Goal: Information Seeking & Learning: Learn about a topic

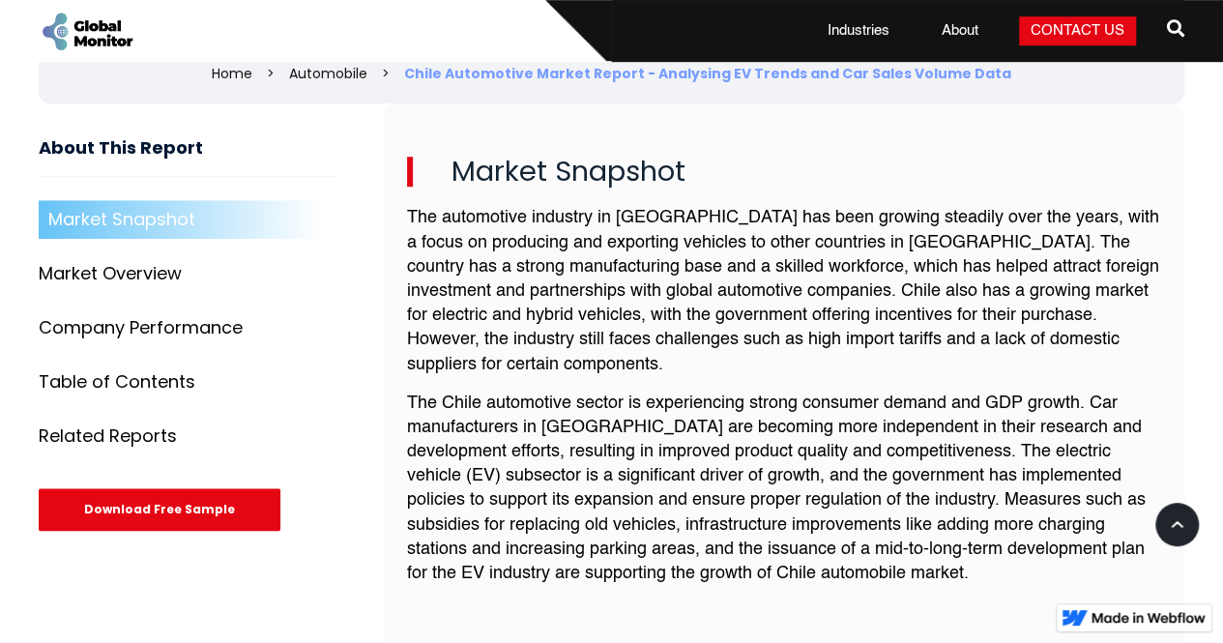
scroll to position [625, 0]
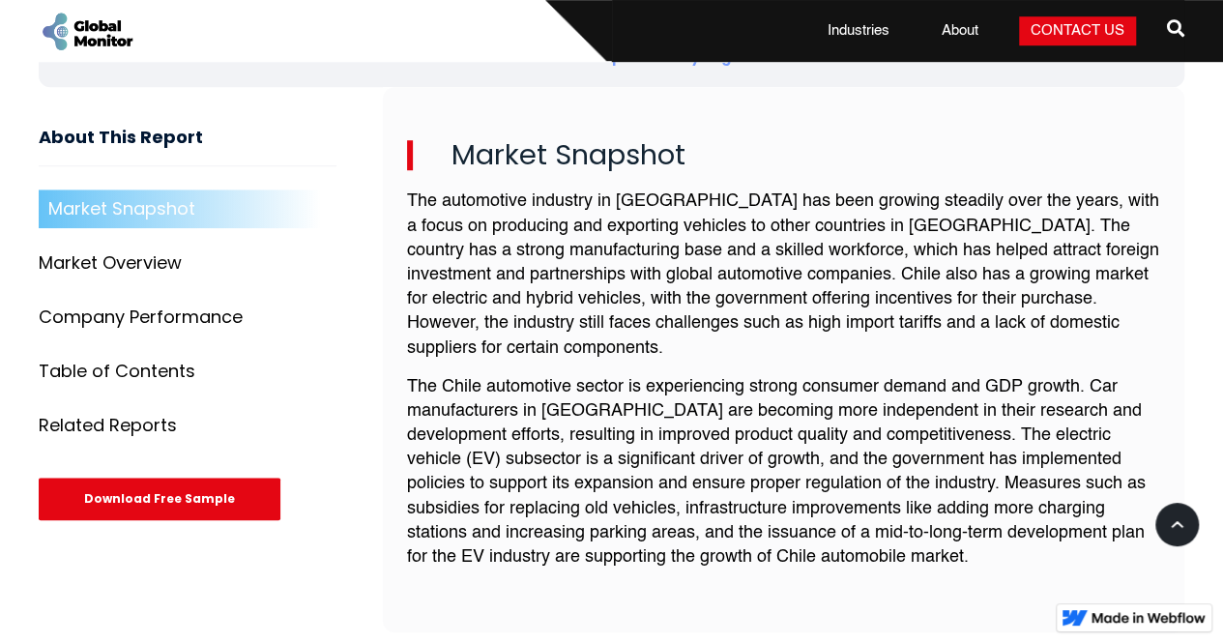
click at [174, 322] on div "Company Performance" at bounding box center [141, 317] width 204 height 19
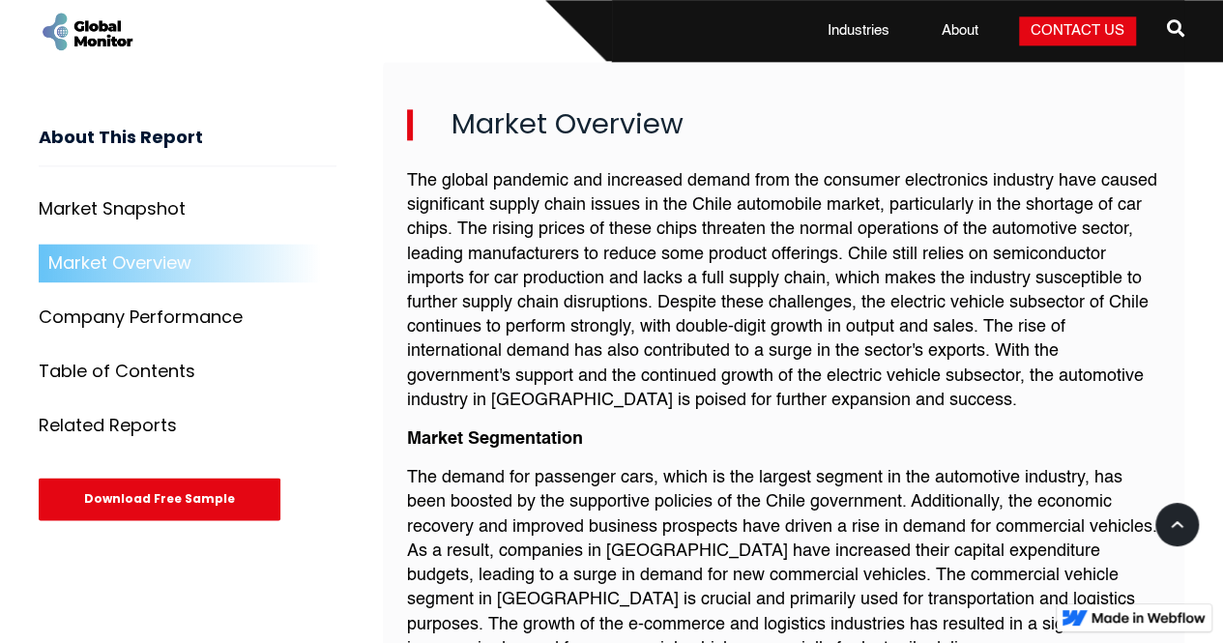
scroll to position [1141, 0]
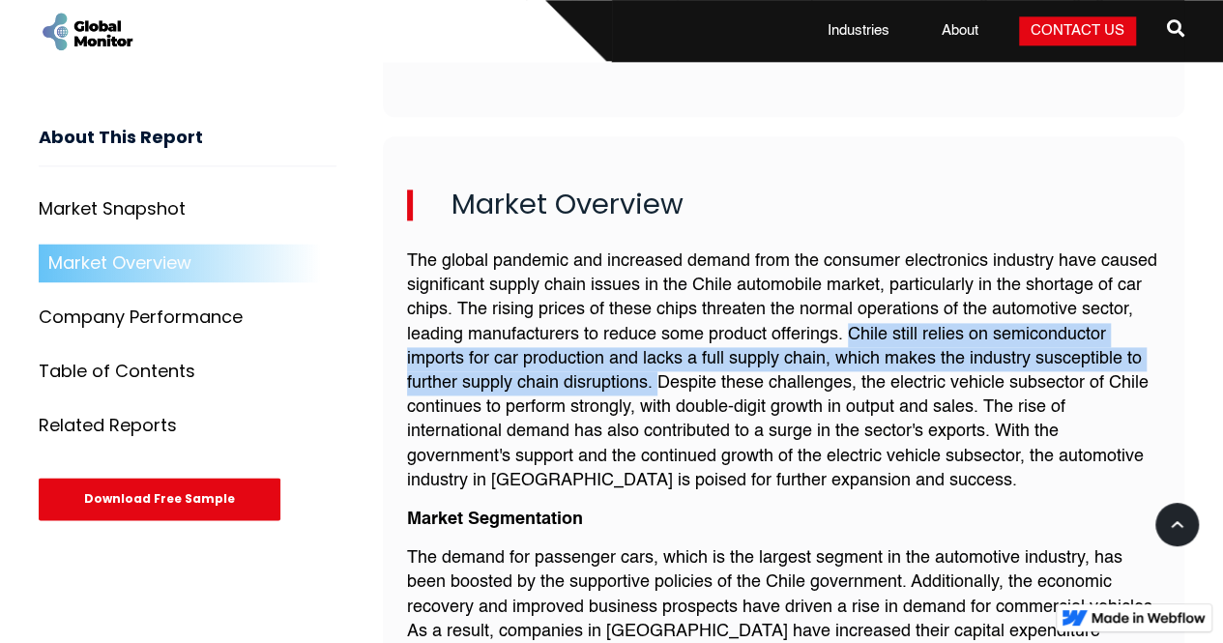
drag, startPoint x: 851, startPoint y: 332, endPoint x: 655, endPoint y: 370, distance: 199.0
click at [655, 370] on p "The global pandemic and increased demand from the consumer electronics industry…" at bounding box center [784, 371] width 754 height 244
copy p "Chile still relies on semiconductor imports for car production and lacks a full…"
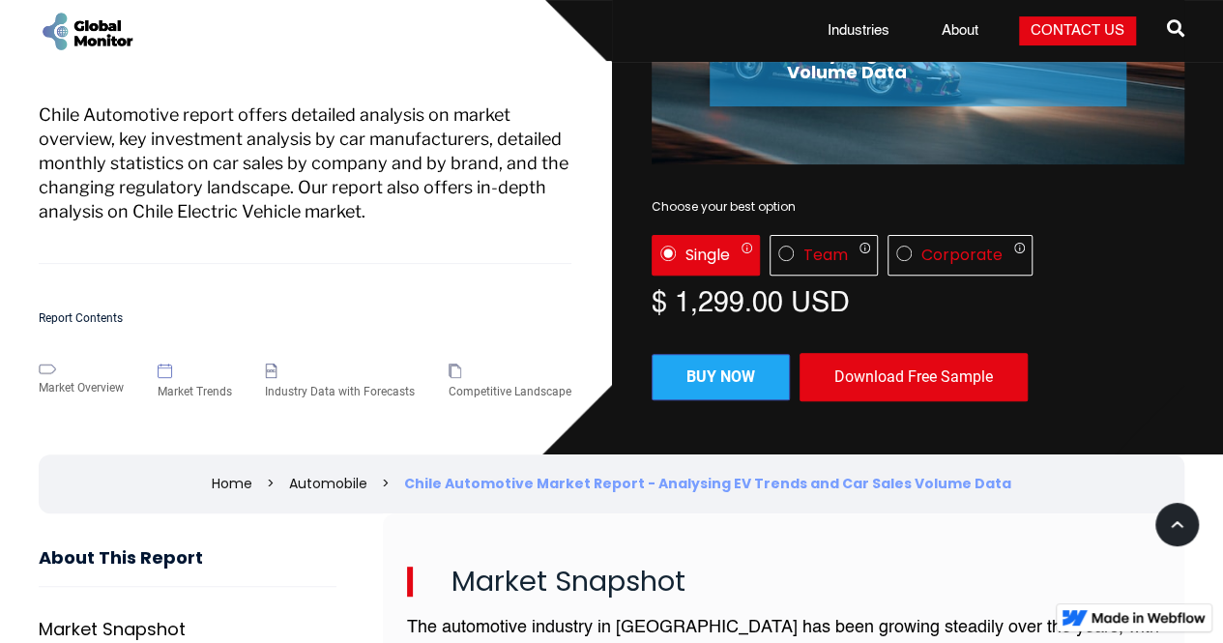
scroll to position [0, 0]
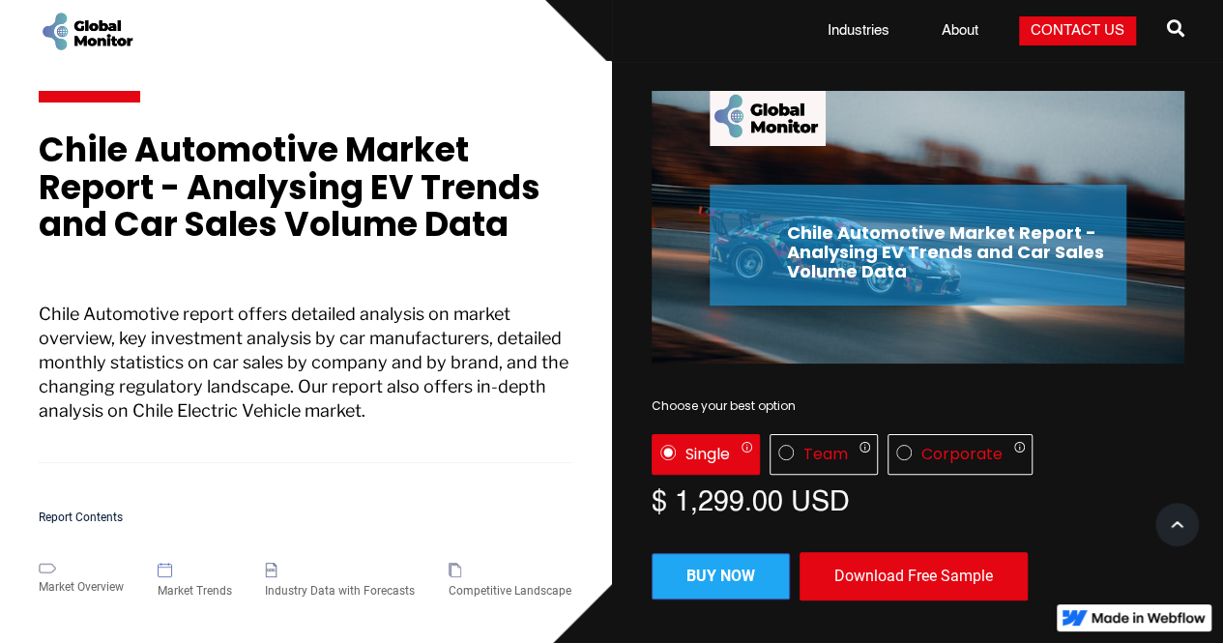
drag, startPoint x: 47, startPoint y: 156, endPoint x: 508, endPoint y: 238, distance: 468.3
click at [508, 238] on h1 "Chile Automotive Market Report - Analysing EV Trends and Car Sales Volume Data" at bounding box center [305, 196] width 533 height 131
copy h1 "Chile Automotive Market Report - Analysing EV Trends and Car Sales Volume Data"
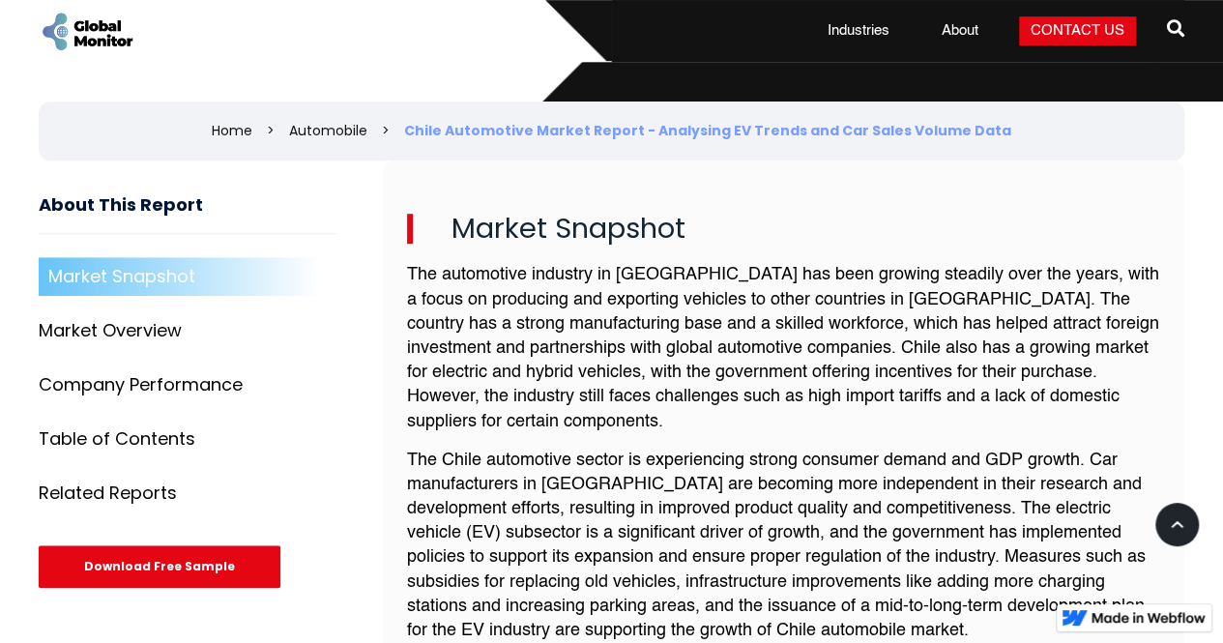
scroll to position [557, 0]
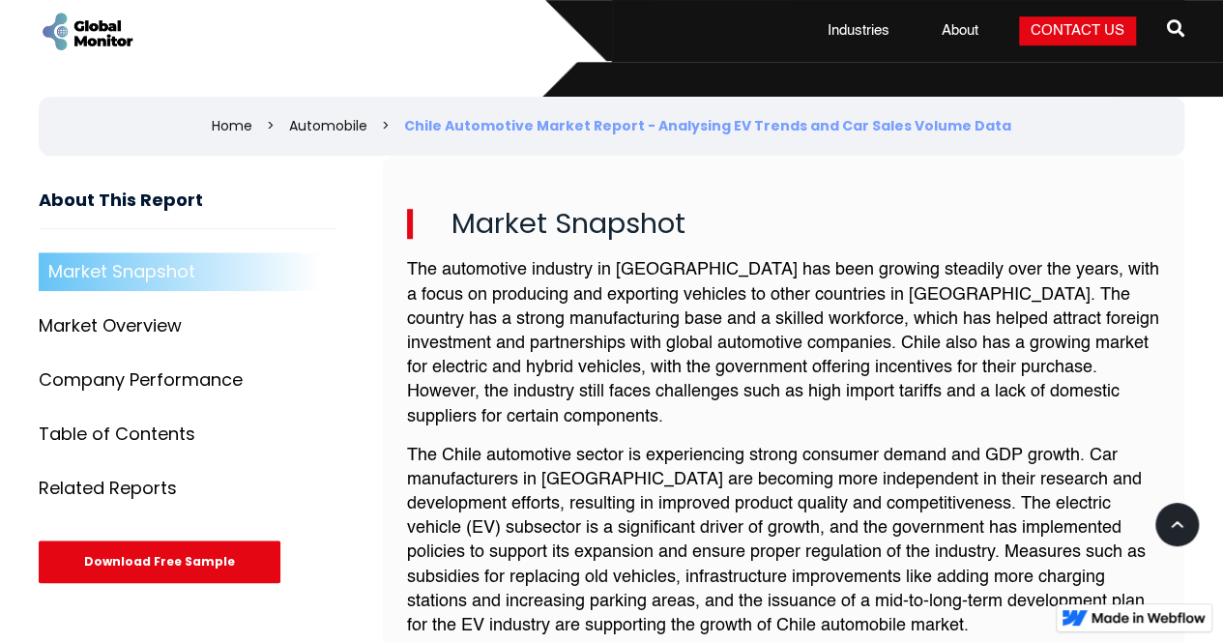
click at [961, 307] on p "The automotive industry in [GEOGRAPHIC_DATA] has been growing steadily over the…" at bounding box center [784, 343] width 754 height 170
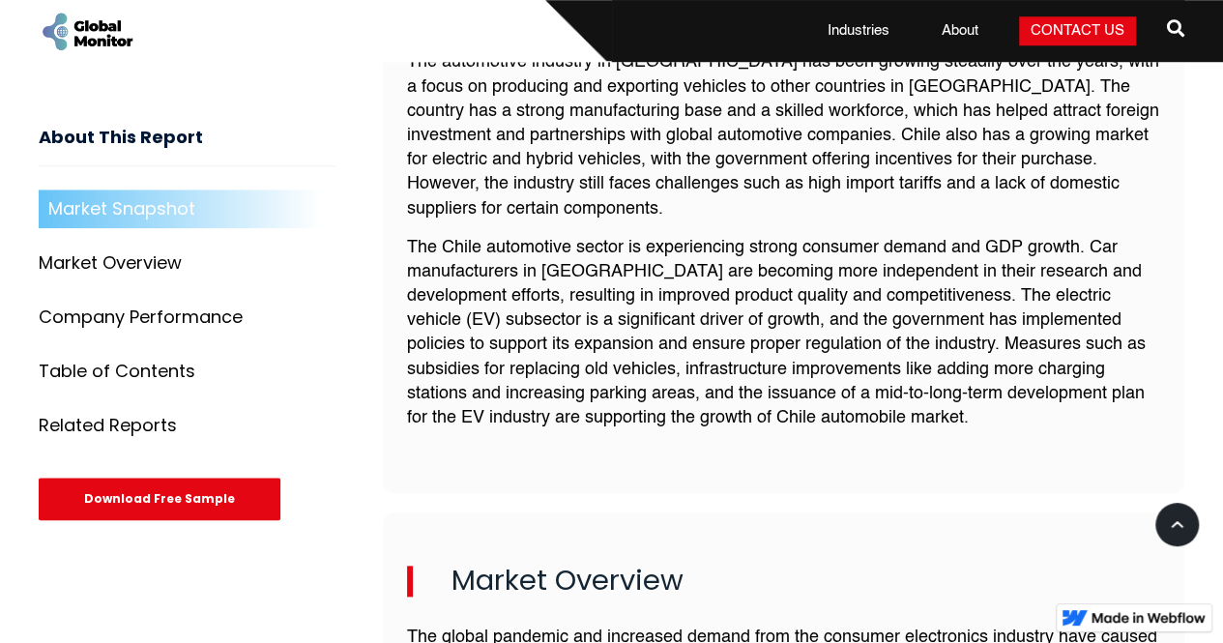
scroll to position [795, 0]
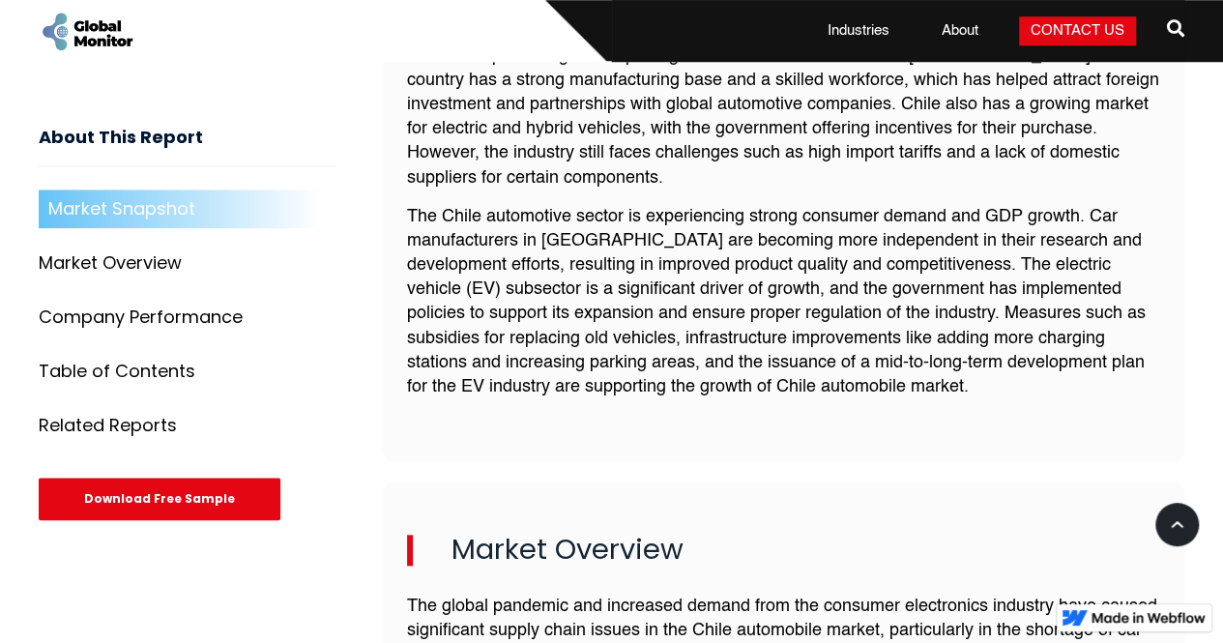
click at [483, 214] on p "The Chile automotive sector is experiencing strong consumer demand and GDP grow…" at bounding box center [784, 302] width 754 height 195
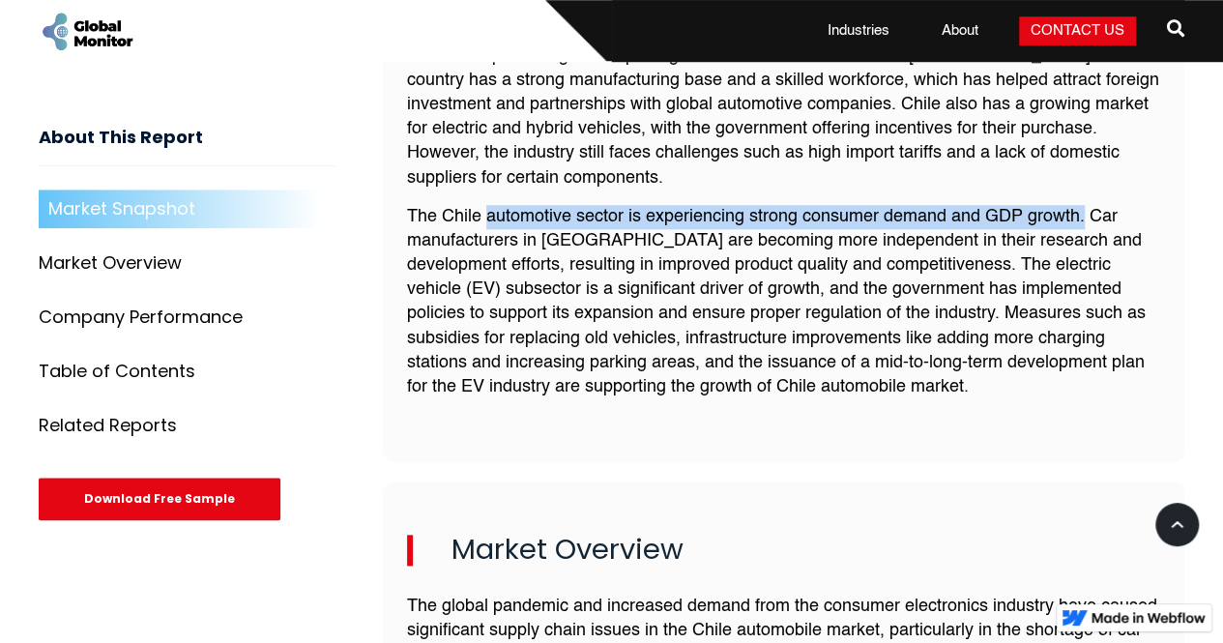
drag, startPoint x: 483, startPoint y: 214, endPoint x: 1082, endPoint y: 208, distance: 598.3
click at [1082, 208] on p "The Chile automotive sector is experiencing strong consumer demand and GDP grow…" at bounding box center [784, 302] width 754 height 195
copy p "automotive sector is experiencing strong consumer demand and GDP growth."
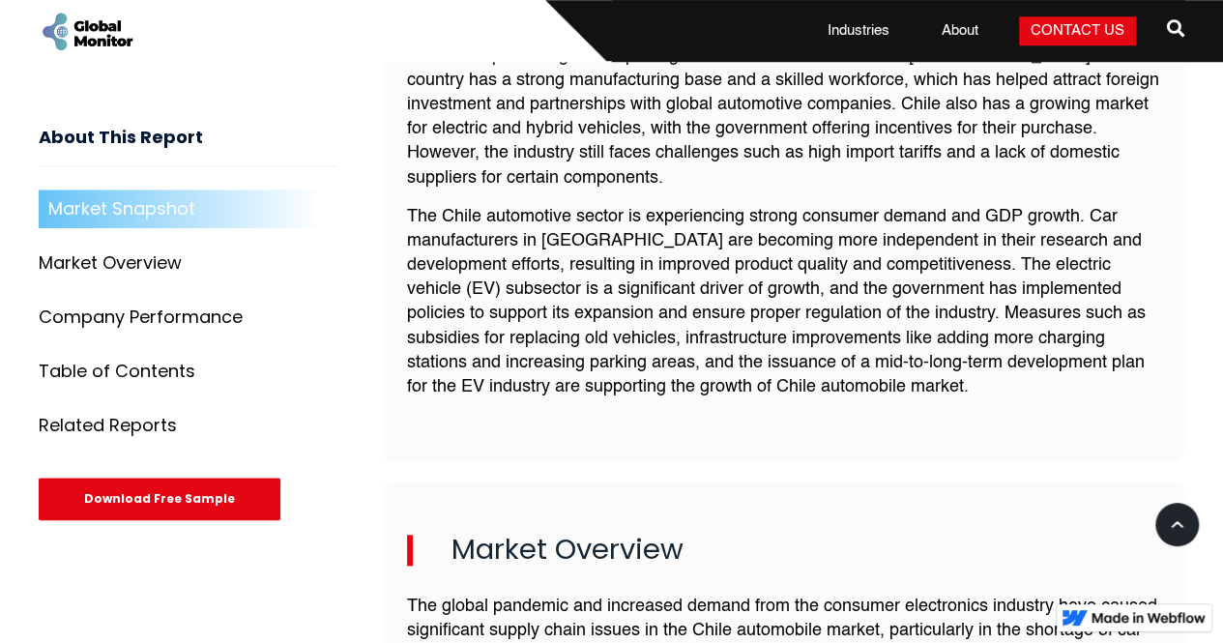
click at [831, 279] on p "The Chile automotive sector is experiencing strong consumer demand and GDP grow…" at bounding box center [784, 302] width 754 height 195
click at [561, 308] on p "The Chile automotive sector is experiencing strong consumer demand and GDP grow…" at bounding box center [784, 302] width 754 height 195
click at [634, 306] on p "The Chile automotive sector is experiencing strong consumer demand and GDP grow…" at bounding box center [784, 302] width 754 height 195
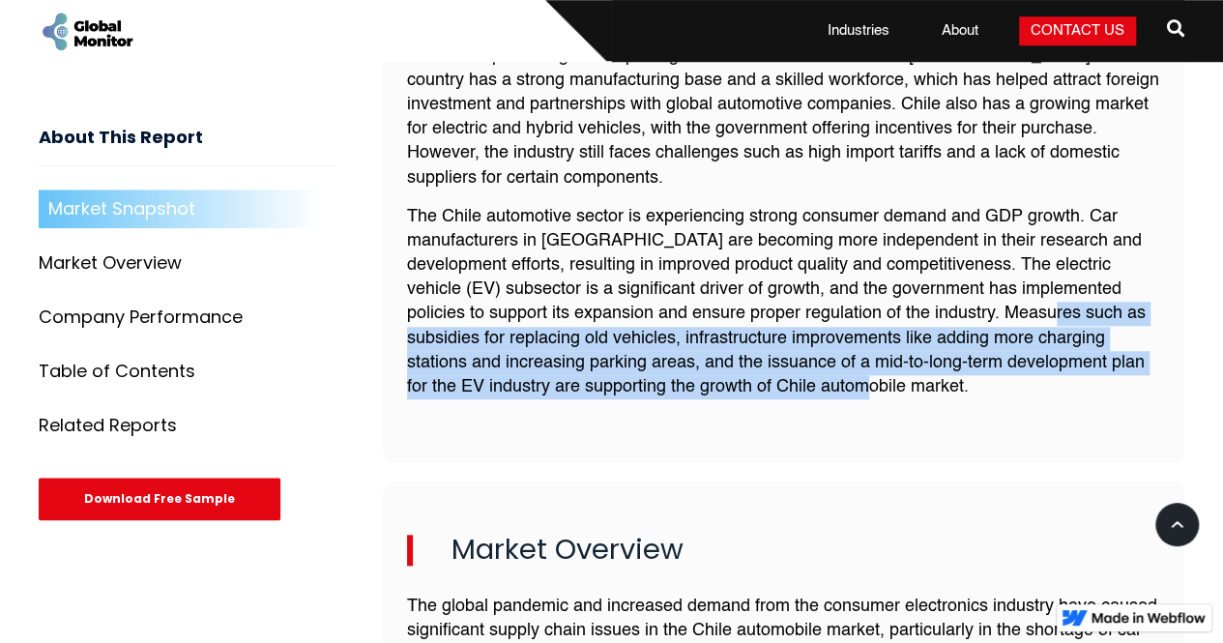
drag, startPoint x: 1067, startPoint y: 308, endPoint x: 879, endPoint y: 390, distance: 205.2
click at [879, 390] on p "The Chile automotive sector is experiencing strong consumer demand and GDP grow…" at bounding box center [784, 302] width 754 height 195
copy p "subsidies for replacing old vehicles, infrastructure improvements like adding m…"
